Goal: Transaction & Acquisition: Purchase product/service

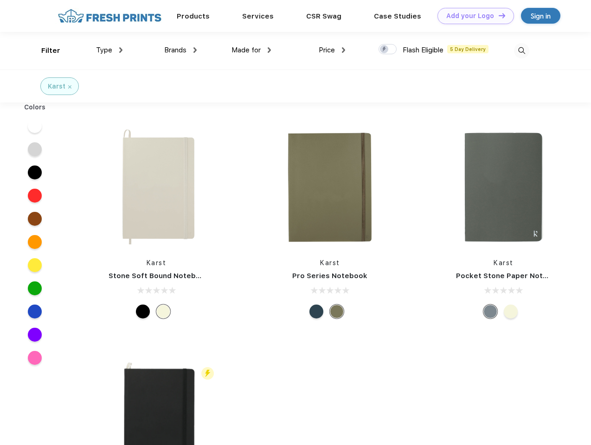
click at [472, 16] on link "Add your Logo Design Tool" at bounding box center [475, 16] width 77 height 16
click at [0, 0] on div "Design Tool" at bounding box center [0, 0] width 0 height 0
click at [498, 15] on link "Add your Logo Design Tool" at bounding box center [475, 16] width 77 height 16
click at [45, 51] on div "Filter" at bounding box center [50, 50] width 19 height 11
click at [109, 50] on span "Type" at bounding box center [104, 50] width 16 height 8
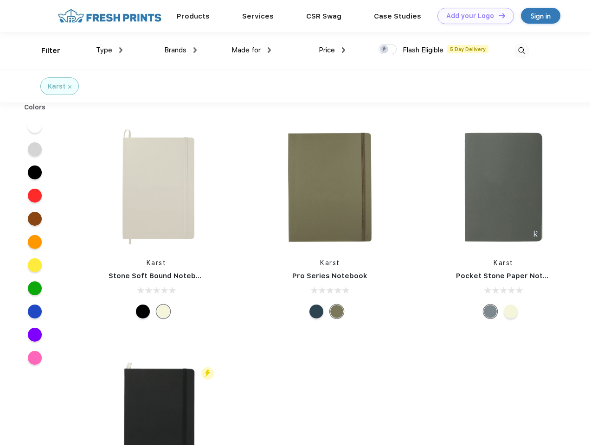
click at [180, 50] on span "Brands" at bounding box center [175, 50] width 22 height 8
click at [251, 50] on span "Made for" at bounding box center [245, 50] width 29 height 8
click at [332, 50] on span "Price" at bounding box center [327, 50] width 16 height 8
click at [388, 50] on div at bounding box center [388, 49] width 18 height 10
click at [385, 50] on input "checkbox" at bounding box center [382, 47] width 6 height 6
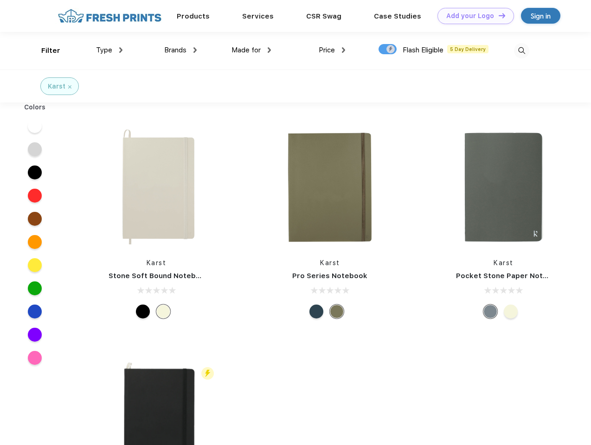
click at [521, 51] on img at bounding box center [521, 50] width 15 height 15
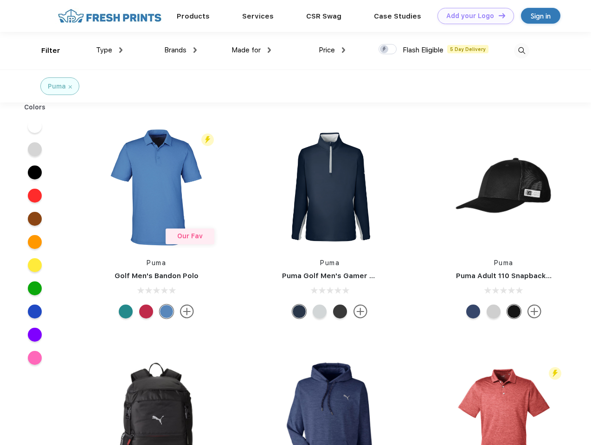
click at [472, 16] on link "Add your Logo Design Tool" at bounding box center [475, 16] width 77 height 16
click at [0, 0] on div "Design Tool" at bounding box center [0, 0] width 0 height 0
click at [498, 15] on link "Add your Logo Design Tool" at bounding box center [475, 16] width 77 height 16
click at [45, 51] on div "Filter" at bounding box center [50, 50] width 19 height 11
click at [109, 50] on span "Type" at bounding box center [104, 50] width 16 height 8
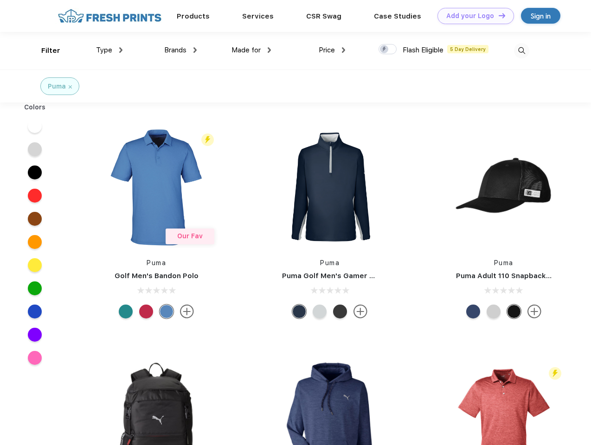
click at [180, 50] on span "Brands" at bounding box center [175, 50] width 22 height 8
click at [251, 50] on span "Made for" at bounding box center [245, 50] width 29 height 8
click at [332, 50] on span "Price" at bounding box center [327, 50] width 16 height 8
click at [388, 50] on div at bounding box center [388, 49] width 18 height 10
click at [385, 50] on input "checkbox" at bounding box center [382, 47] width 6 height 6
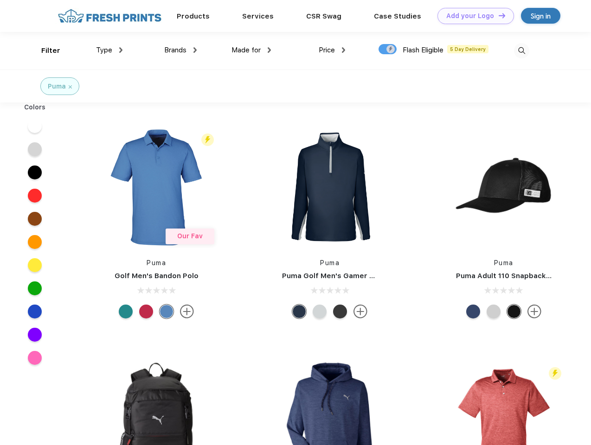
click at [521, 51] on img at bounding box center [521, 50] width 15 height 15
